Goal: Task Accomplishment & Management: Use online tool/utility

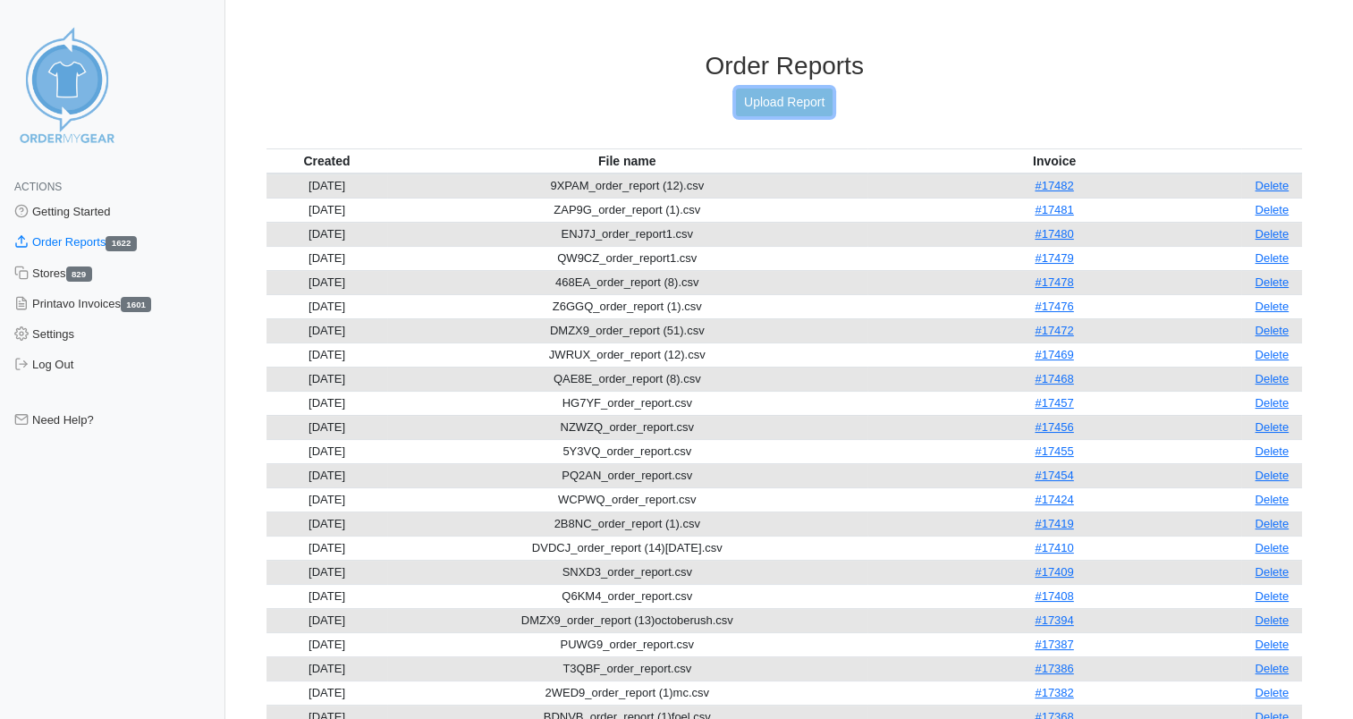
click at [786, 103] on link "Upload Report" at bounding box center [784, 103] width 97 height 28
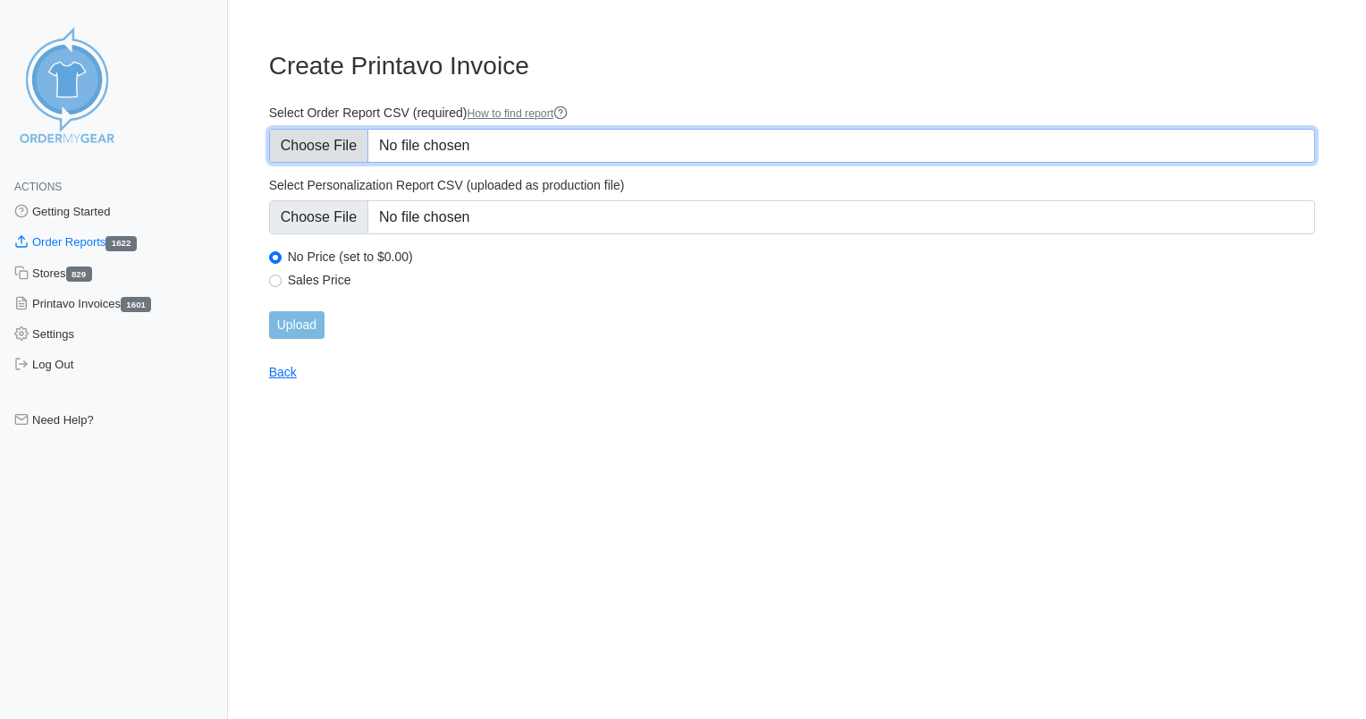
click at [417, 143] on input "Select Order Report CSV (required) How to find report" at bounding box center [792, 146] width 1046 height 34
type input "C:\fakepath\8T59S_order_report.csv"
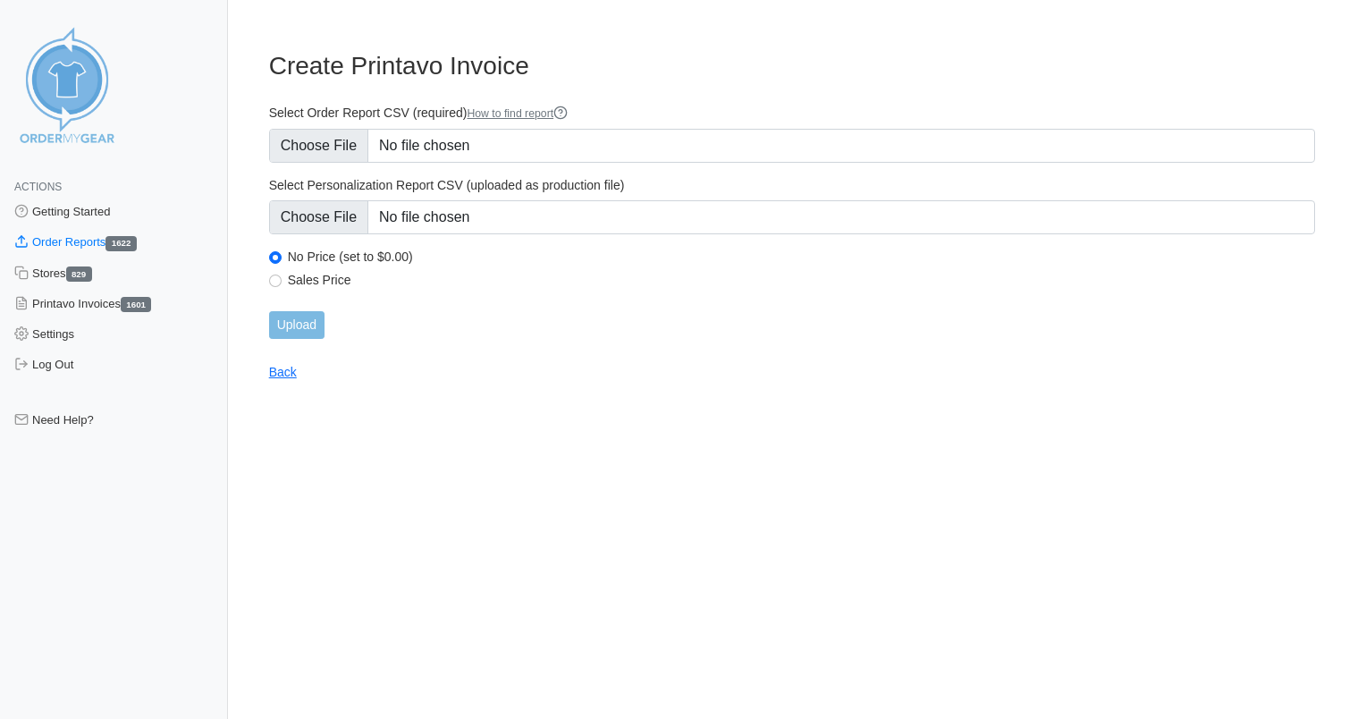
click at [339, 272] on label "Sales Price" at bounding box center [801, 280] width 1027 height 16
click at [282, 274] on input "Sales Price" at bounding box center [275, 280] width 13 height 13
radio input "true"
click at [297, 327] on input "Upload" at bounding box center [296, 325] width 55 height 28
